Goal: Information Seeking & Learning: Learn about a topic

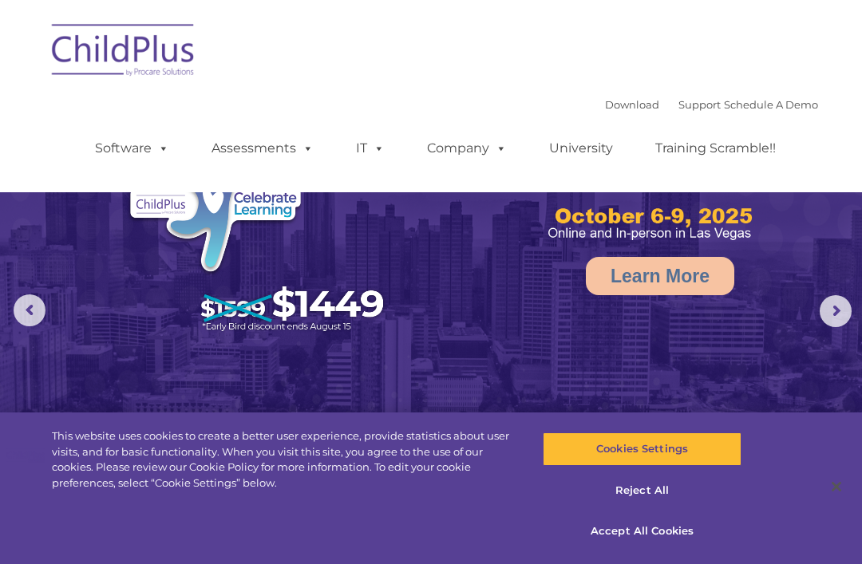
select select "MEDIUM"
click at [660, 529] on button "Accept All Cookies" at bounding box center [642, 532] width 198 height 34
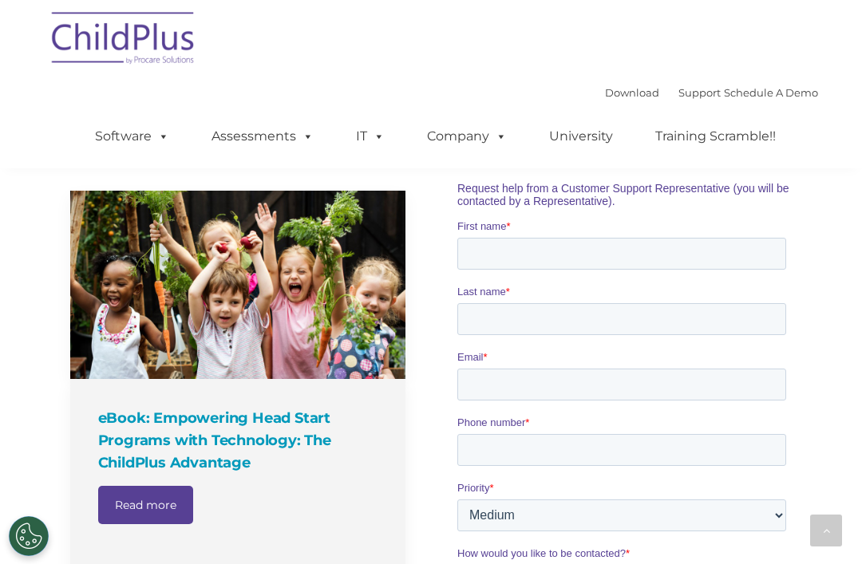
scroll to position [1110, 0]
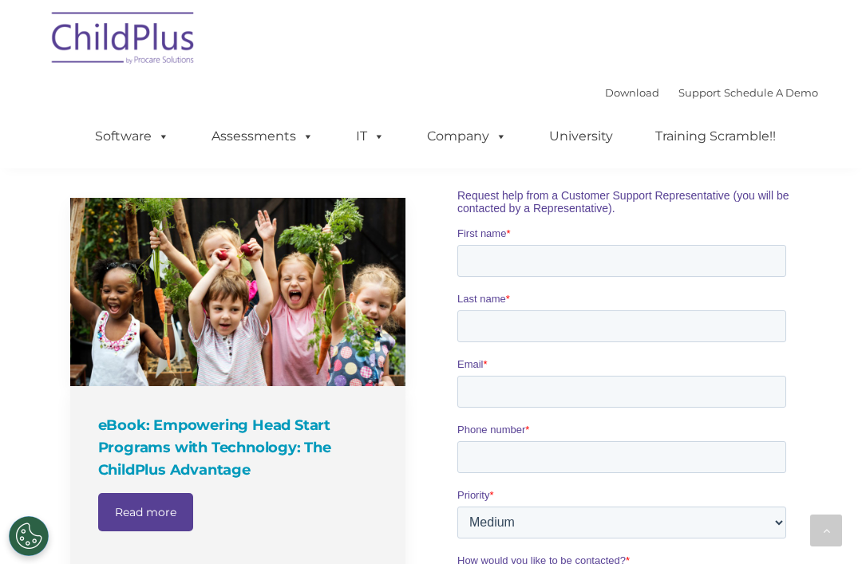
click at [117, 53] on img at bounding box center [124, 41] width 160 height 80
click at [124, 52] on img at bounding box center [124, 41] width 160 height 80
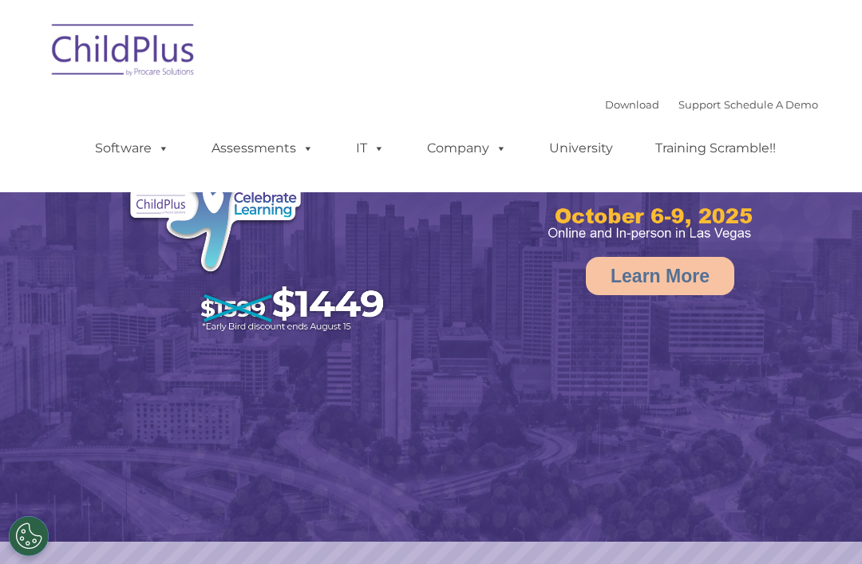
select select "MEDIUM"
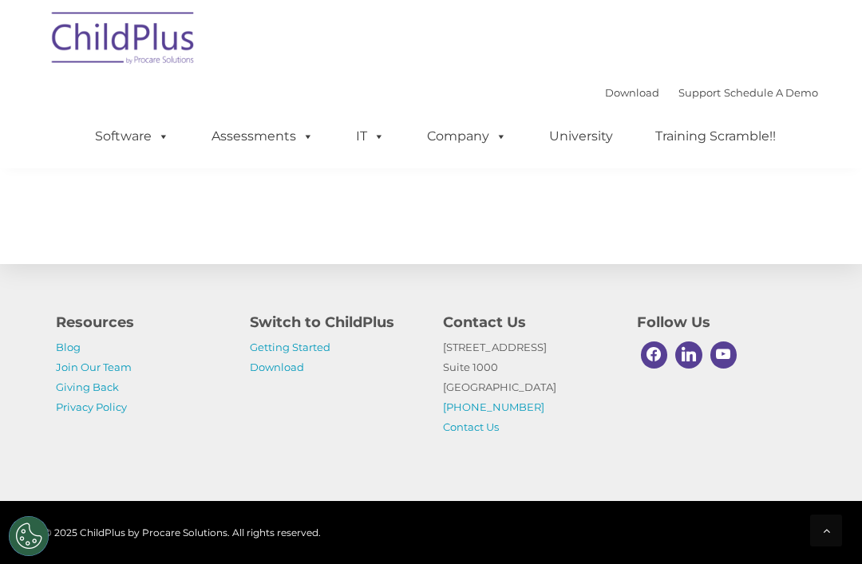
scroll to position [1927, 0]
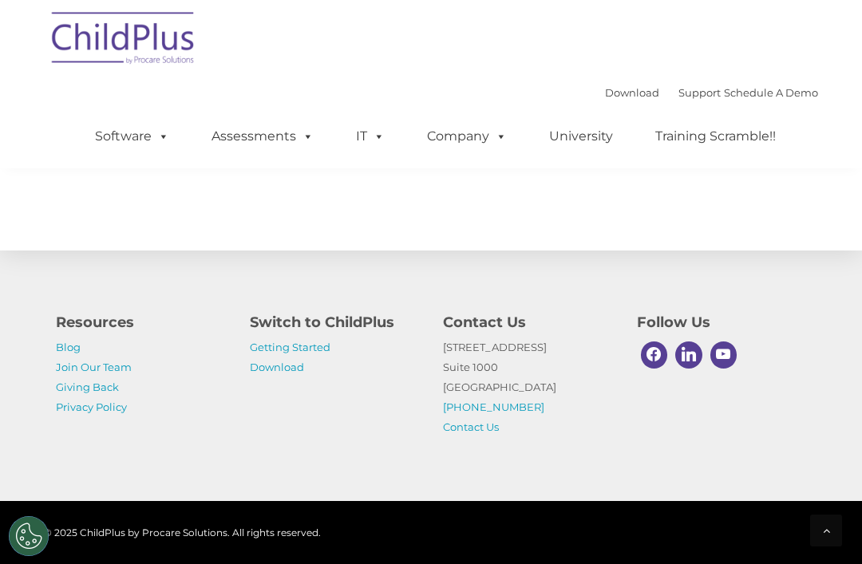
click at [126, 136] on link "Software" at bounding box center [132, 137] width 106 height 32
click at [3, 115] on nav "Download Support | Schedule A Demo  MENU MENU Software ChildPlus: The original…" at bounding box center [431, 84] width 862 height 168
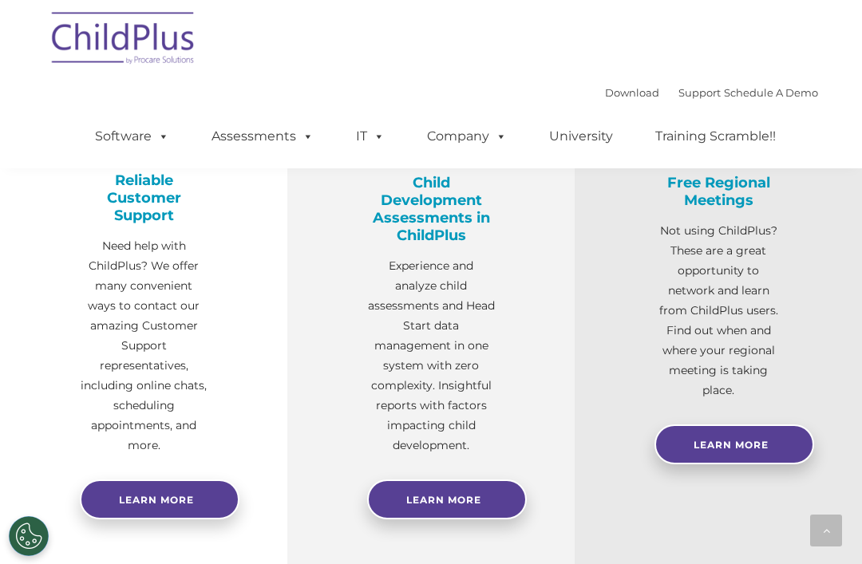
scroll to position [523, 0]
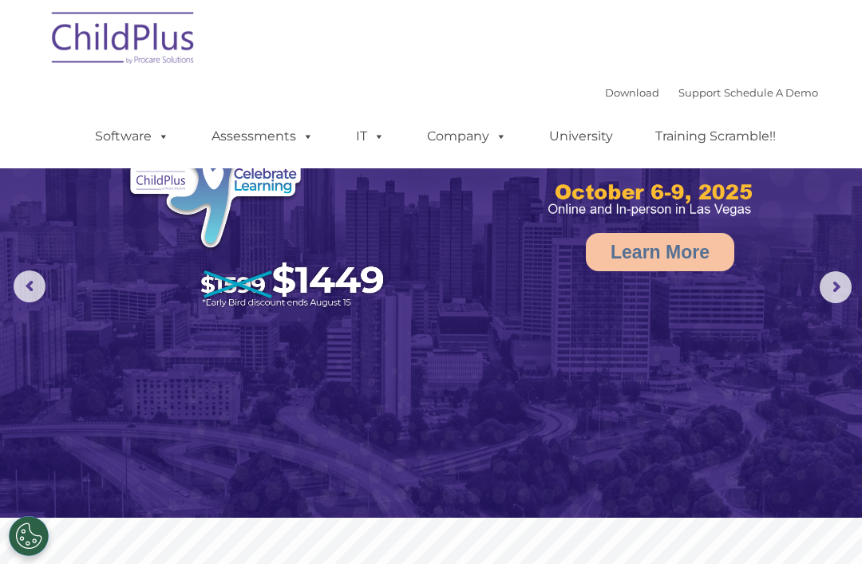
click at [271, 133] on link "Assessments" at bounding box center [263, 137] width 134 height 32
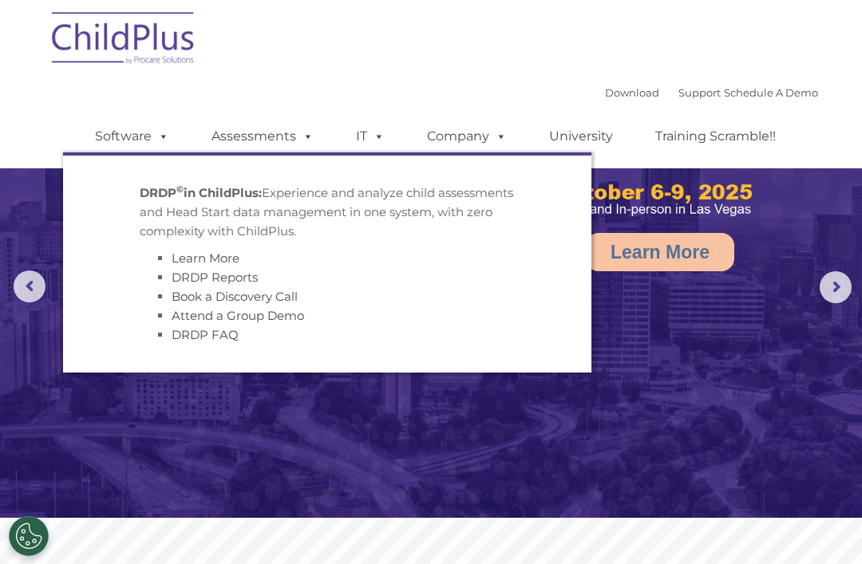
click at [176, 194] on strong "DRDP © in ChildPlus:" at bounding box center [201, 192] width 122 height 15
